Goal: Information Seeking & Learning: Learn about a topic

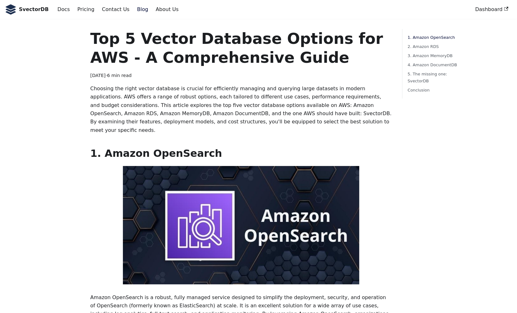
click at [180, 112] on p "Choosing the right vector database is crucial for efficiently managing and quer…" at bounding box center [241, 109] width 302 height 50
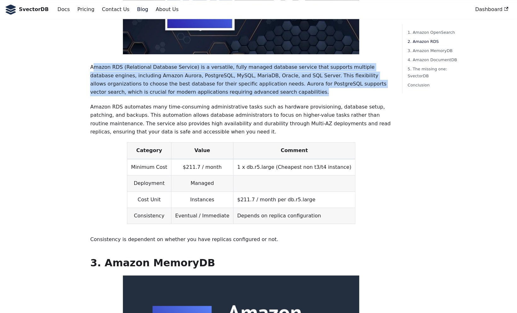
drag, startPoint x: 93, startPoint y: 49, endPoint x: 203, endPoint y: 73, distance: 112.6
click at [203, 73] on p "Amazon RDS (Relational Database Service) is a versatile, fully managed database…" at bounding box center [241, 79] width 302 height 33
click at [209, 67] on p "Amazon RDS (Relational Database Service) is a versatile, fully managed database…" at bounding box center [241, 79] width 302 height 33
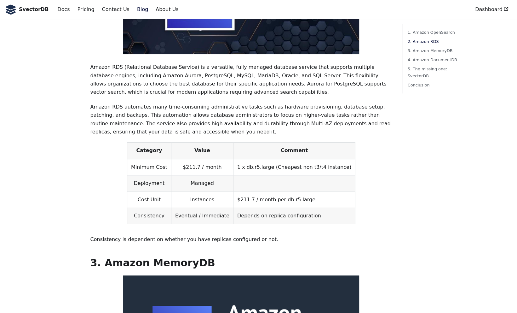
click at [203, 69] on p "Amazon RDS (Relational Database Service) is a versatile, fully managed database…" at bounding box center [241, 79] width 302 height 33
drag, startPoint x: 191, startPoint y: 66, endPoint x: 239, endPoint y: 64, distance: 48.3
click at [239, 64] on p "Amazon RDS (Relational Database Service) is a versatile, fully managed database…" at bounding box center [241, 79] width 302 height 33
drag, startPoint x: 239, startPoint y: 64, endPoint x: 233, endPoint y: 64, distance: 6.6
copy p "Aurora for PostgreSQL"
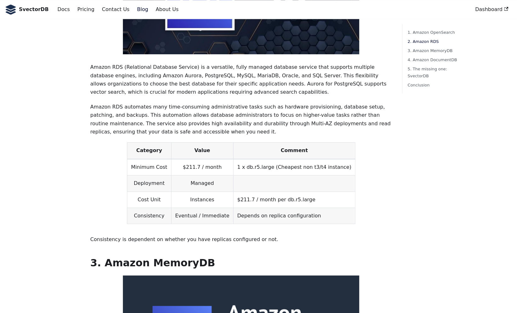
drag, startPoint x: 212, startPoint y: 78, endPoint x: 193, endPoint y: 72, distance: 20.8
click at [193, 72] on p "Amazon RDS (Relational Database Service) is a versatile, fully managed database…" at bounding box center [241, 79] width 302 height 33
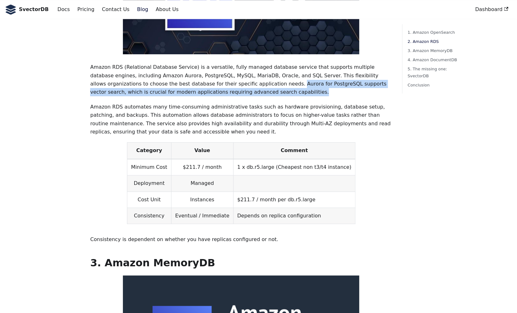
drag, startPoint x: 192, startPoint y: 66, endPoint x: 211, endPoint y: 76, distance: 21.3
click at [211, 76] on p "Amazon RDS (Relational Database Service) is a versatile, fully managed database…" at bounding box center [241, 79] width 302 height 33
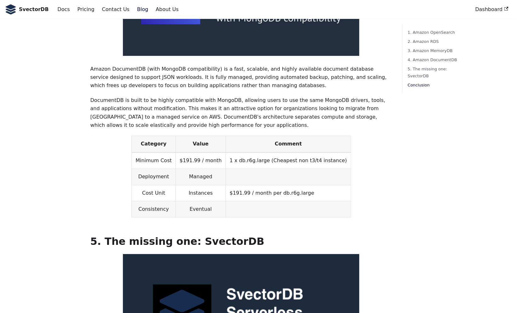
scroll to position [1841, 0]
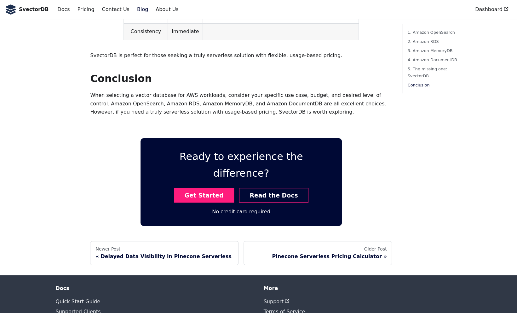
drag, startPoint x: 236, startPoint y: 79, endPoint x: 234, endPoint y: 19, distance: 60.6
click at [236, 91] on p "When selecting a vector database for AWS workloads, consider your specific use …" at bounding box center [241, 103] width 302 height 25
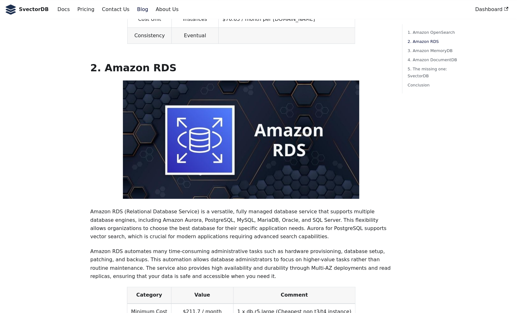
scroll to position [0, 0]
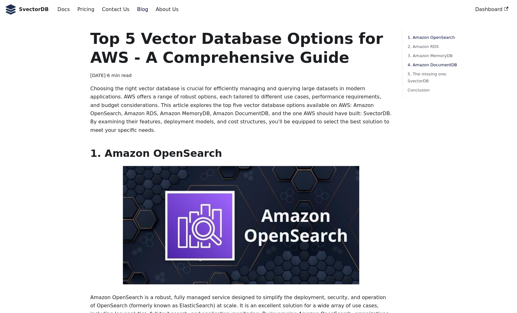
click at [426, 64] on link "4. Amazon DocumentDB" at bounding box center [433, 64] width 51 height 7
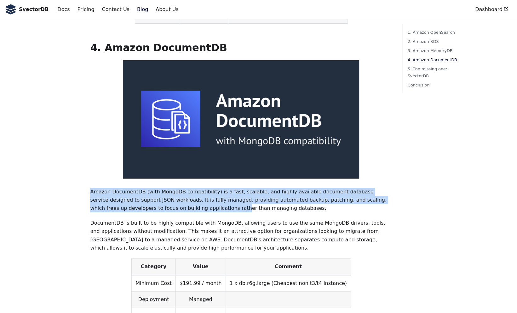
drag, startPoint x: 91, startPoint y: 171, endPoint x: 146, endPoint y: 188, distance: 57.8
click at [146, 188] on p "Amazon DocumentDB (with MongoDB compatibility) is a fast, scalable, and highly …" at bounding box center [241, 200] width 302 height 25
drag, startPoint x: 146, startPoint y: 188, endPoint x: 133, endPoint y: 179, distance: 16.3
click at [133, 188] on p "Amazon DocumentDB (with MongoDB compatibility) is a fast, scalable, and highly …" at bounding box center [241, 200] width 302 height 25
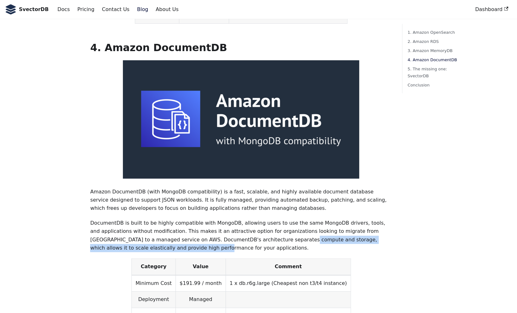
drag, startPoint x: 223, startPoint y: 219, endPoint x: 389, endPoint y: 218, distance: 166.1
click at [389, 219] on p "DocumentDB is built to be highly compatible with MongoDB, allowing users to use…" at bounding box center [241, 235] width 302 height 33
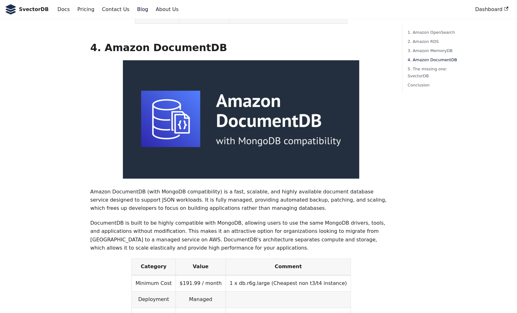
drag, startPoint x: 389, startPoint y: 218, endPoint x: 384, endPoint y: 229, distance: 12.5
click at [384, 229] on p "DocumentDB is built to be highly compatible with MongoDB, allowing users to use…" at bounding box center [241, 235] width 302 height 33
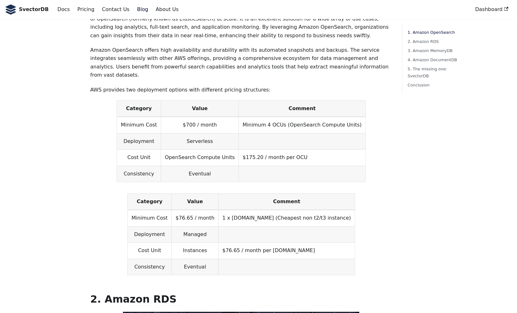
scroll to position [273, 0]
